Goal: Find specific page/section: Find specific page/section

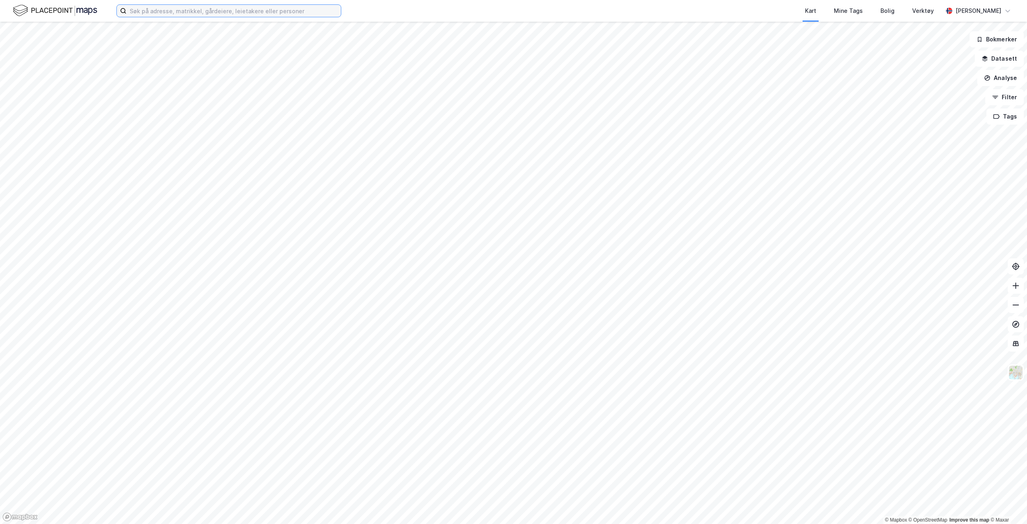
click at [237, 7] on input at bounding box center [234, 11] width 214 height 12
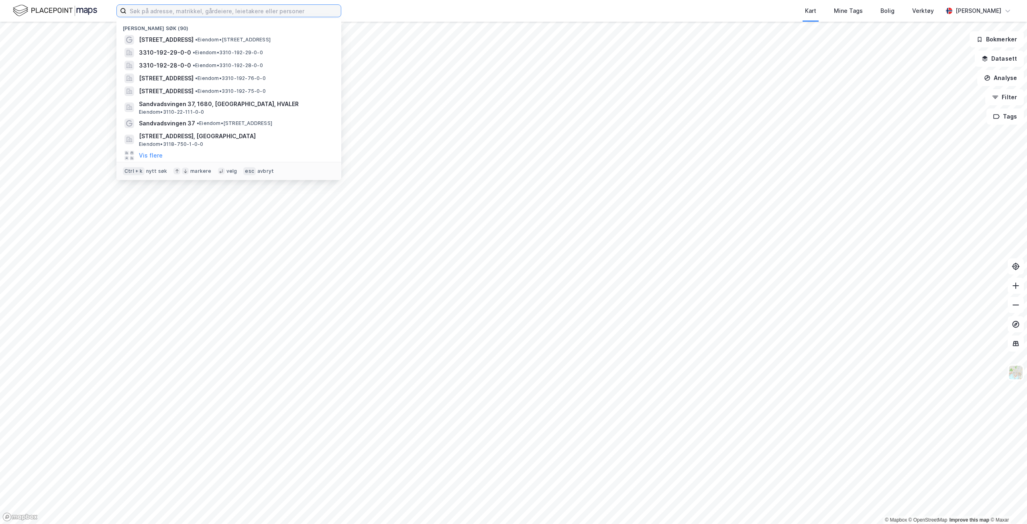
paste input "138/1974"
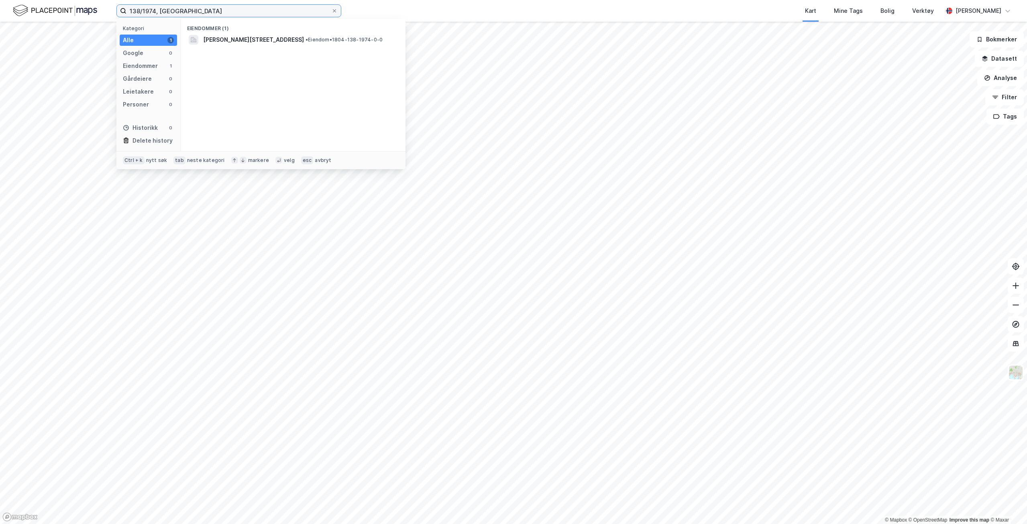
type input "138/1974, [GEOGRAPHIC_DATA]"
click at [306, 41] on span "•" at bounding box center [307, 40] width 2 height 6
